Goal: Information Seeking & Learning: Stay updated

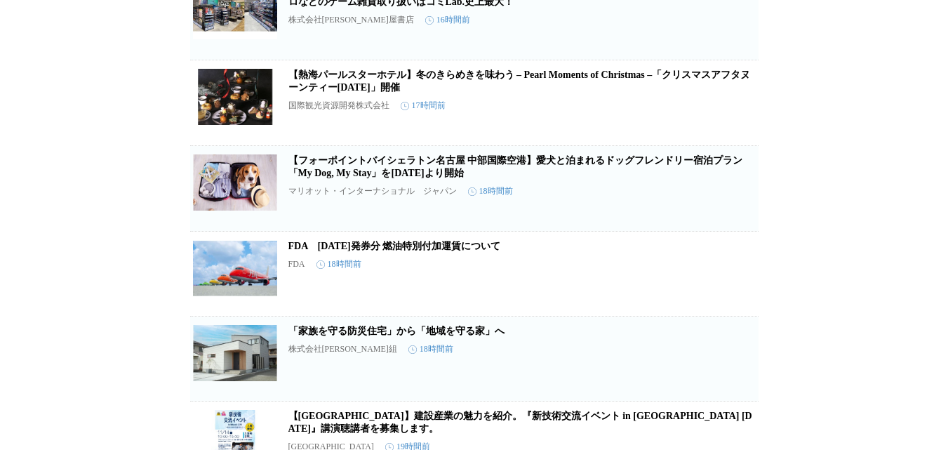
scroll to position [491, 0]
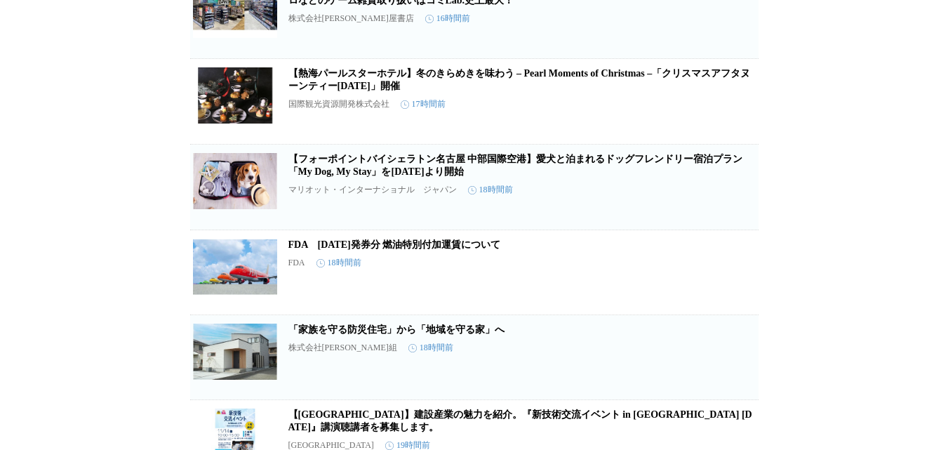
click at [686, 116] on icon "button" at bounding box center [685, 107] width 17 height 17
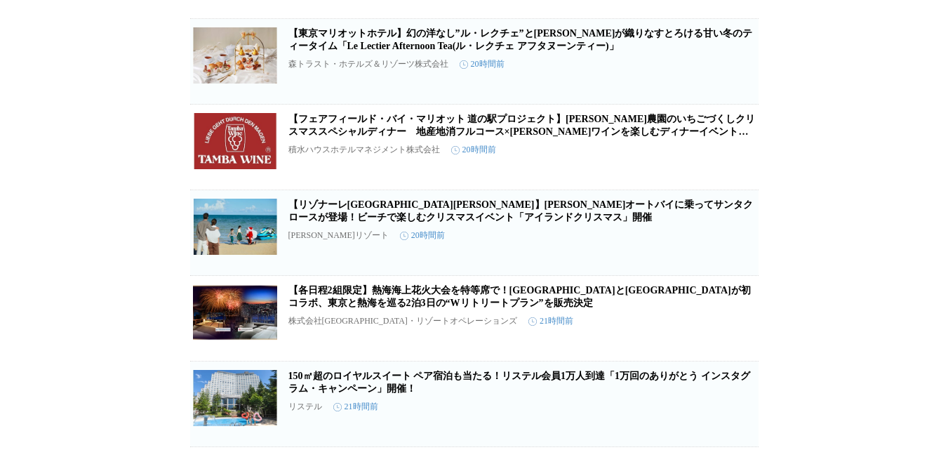
scroll to position [983, 0]
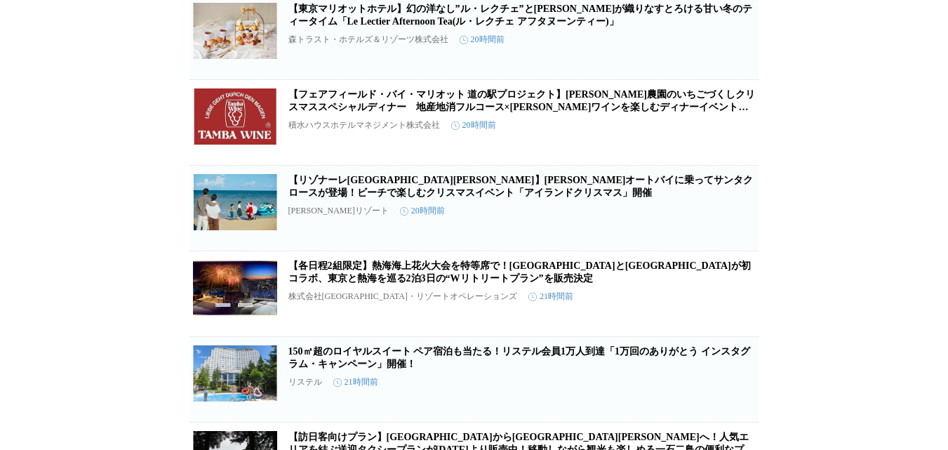
click at [399, 125] on link "【フェアフィールド・バイ・マリオット 道の駅プロジェクト】[PERSON_NAME]農園のいちごづくしクリスマススペシャルディナー　地産地消フルコース×[PE…" at bounding box center [522, 107] width 467 height 36
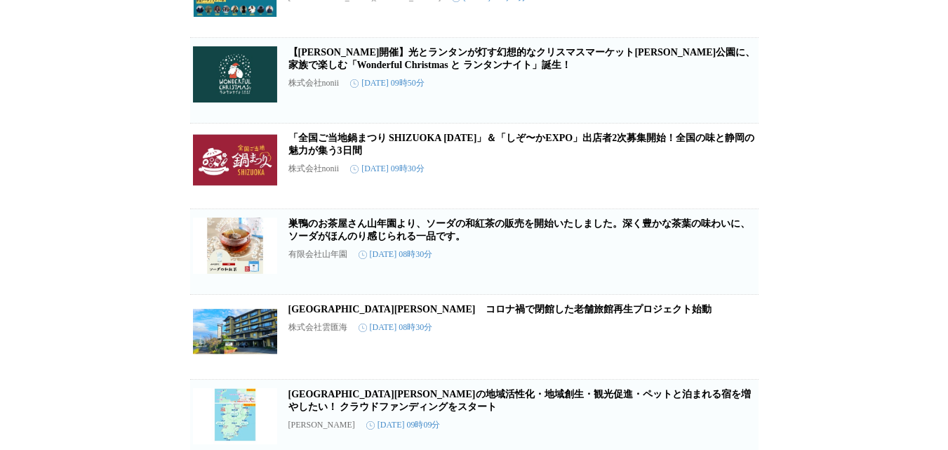
scroll to position [1810, 0]
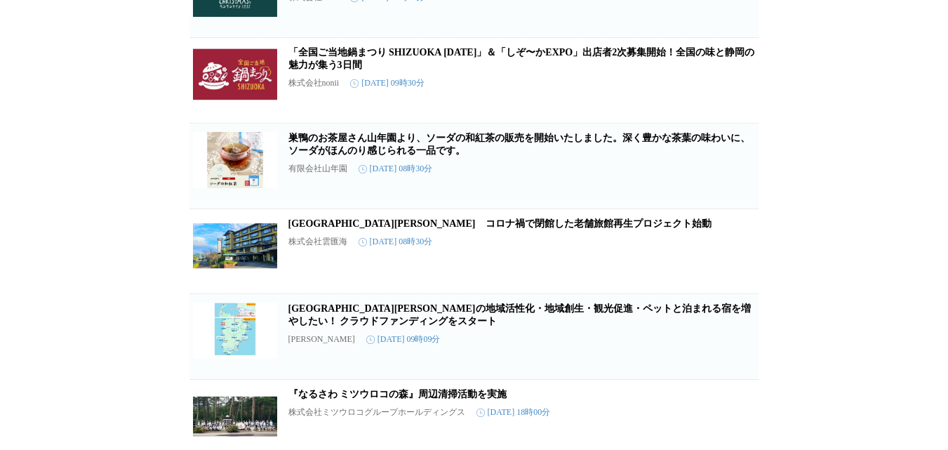
scroll to position [1951, 0]
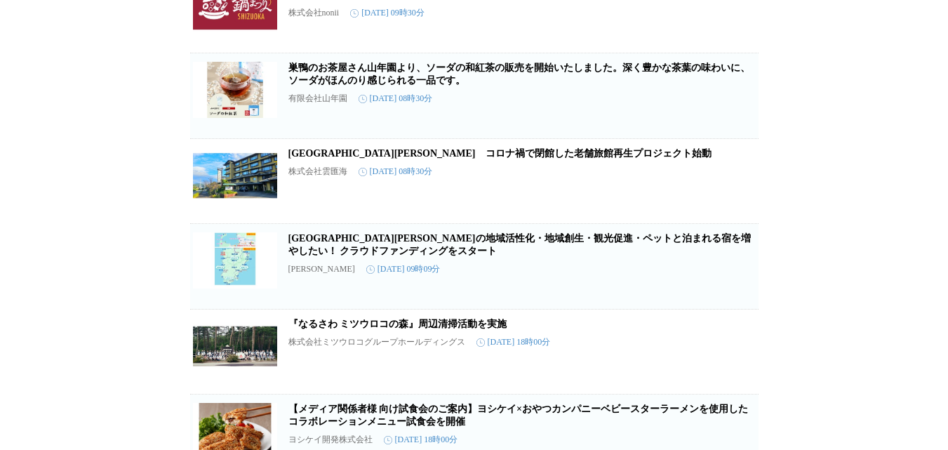
click at [418, 86] on link "巣鴨のお茶屋さん山年園より、ソーダの和紅茶の販売を開始いたしました。深く豊かな茶葉の味わいに、ソーダがほんのり感じられる一品です。" at bounding box center [520, 73] width 462 height 23
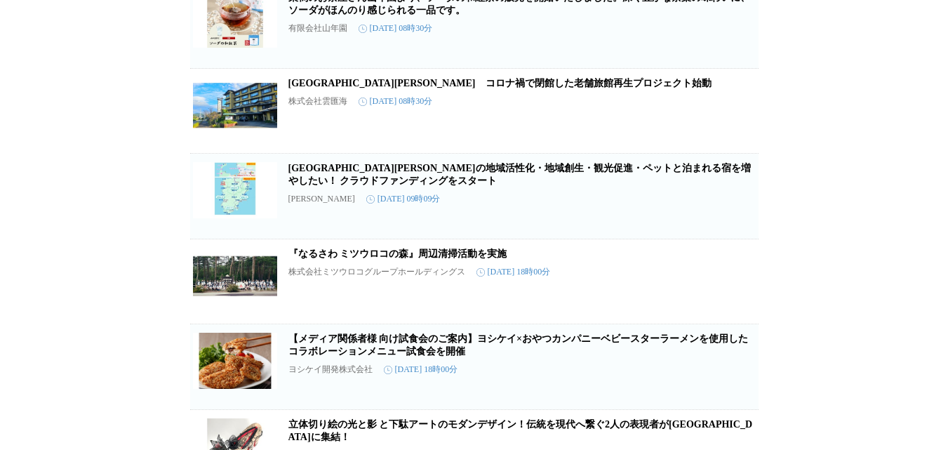
click at [689, 211] on icon "button" at bounding box center [685, 202] width 17 height 17
click at [541, 186] on link "[GEOGRAPHIC_DATA][PERSON_NAME]の地域活性化・地域創生・観光促進・ペットと泊まれる宿を増やしたい！ クラウドファンディングをスタート" at bounding box center [520, 174] width 463 height 23
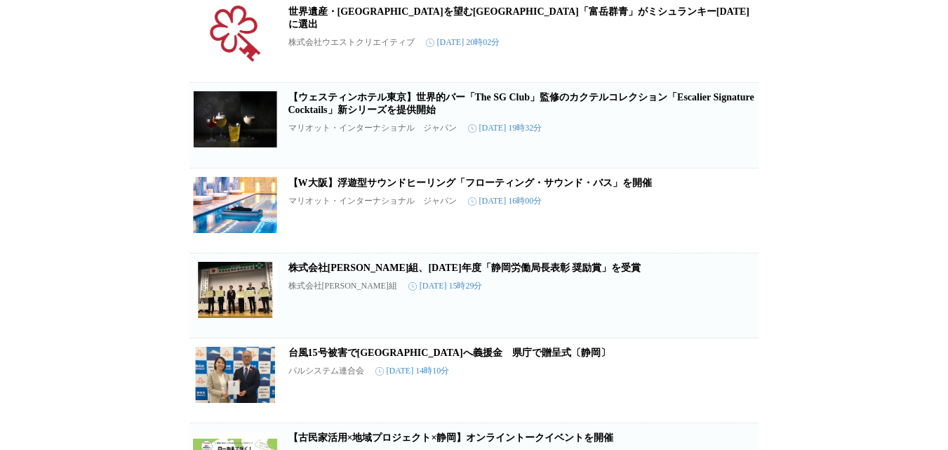
scroll to position [3987, 0]
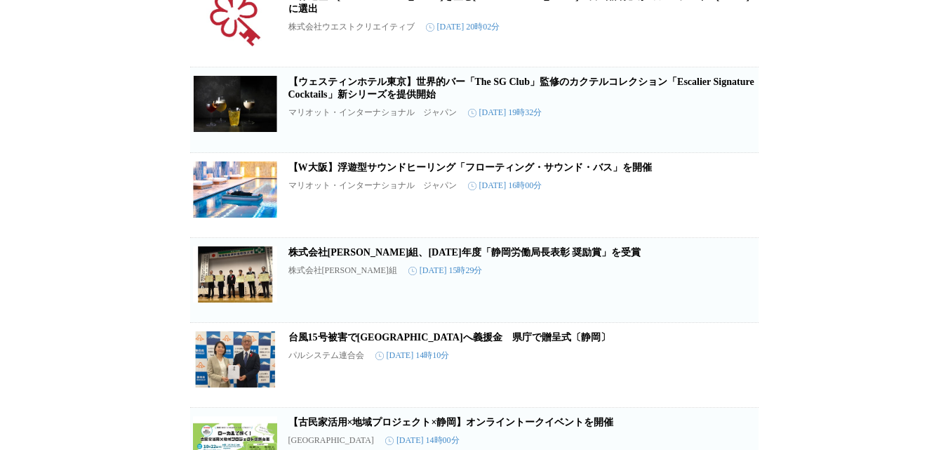
click at [688, 39] on icon "button" at bounding box center [685, 30] width 17 height 17
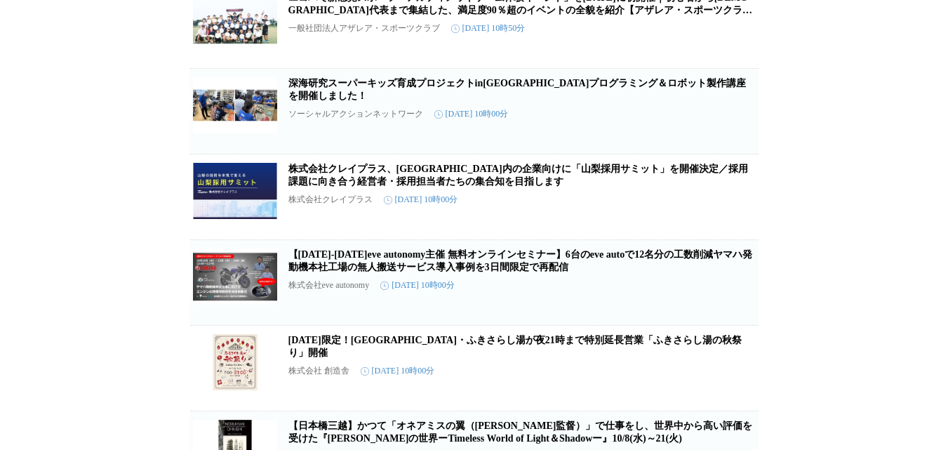
scroll to position [5700, 0]
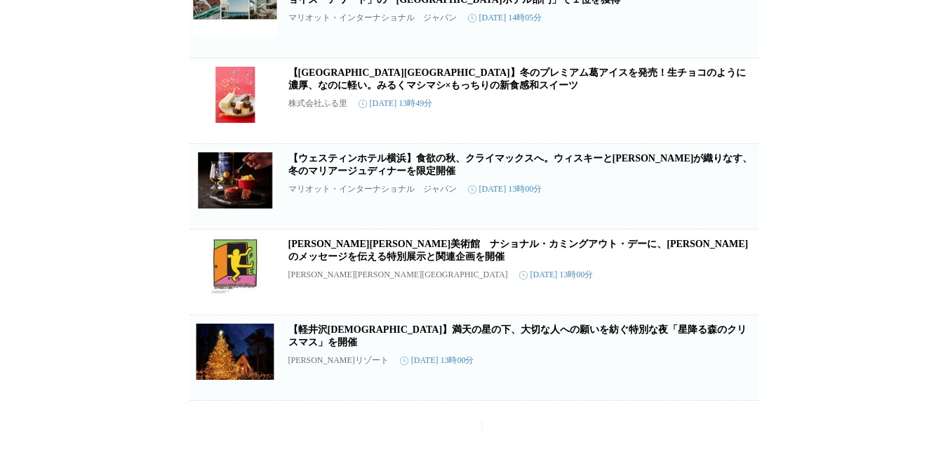
scroll to position [6682, 0]
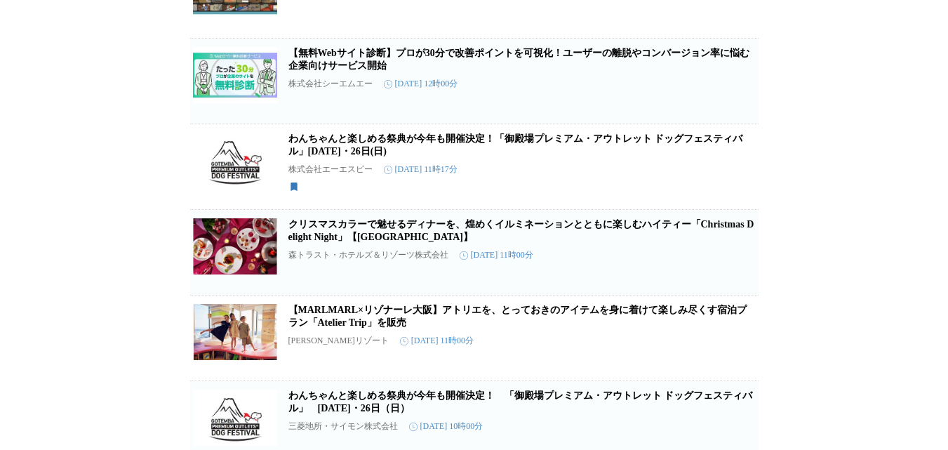
scroll to position [10063, 0]
